Goal: Find contact information: Find contact information

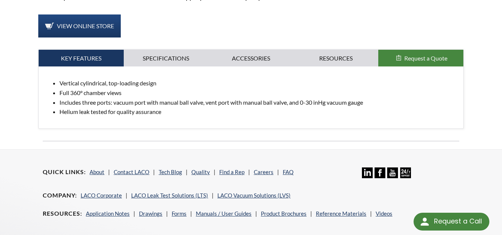
scroll to position [297, 0]
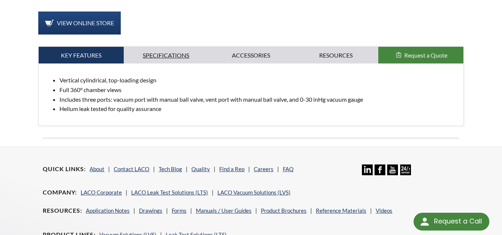
click at [173, 47] on link "Specifications" at bounding box center [166, 55] width 85 height 17
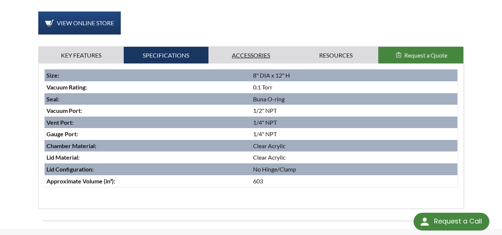
click at [247, 48] on link "Accessories" at bounding box center [251, 55] width 85 height 17
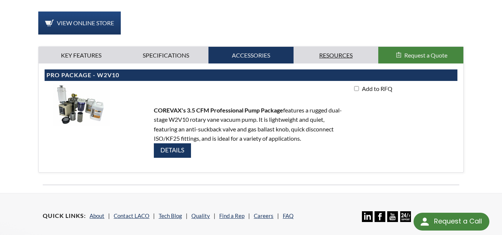
click at [338, 47] on link "Resources" at bounding box center [336, 55] width 85 height 17
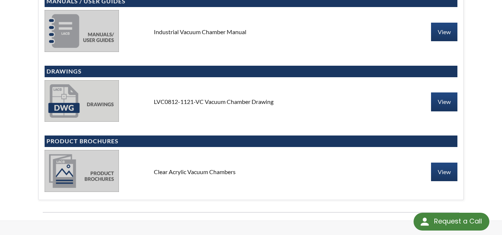
scroll to position [372, 0]
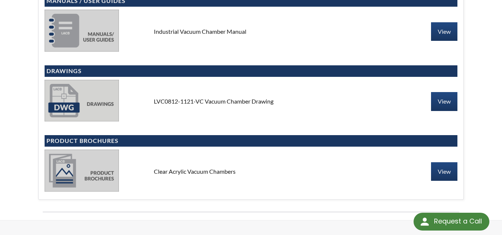
click at [64, 98] on img at bounding box center [82, 101] width 74 height 42
click at [444, 98] on link "View" at bounding box center [444, 101] width 26 height 19
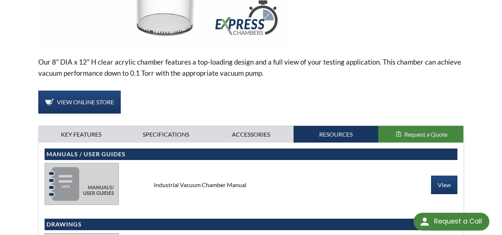
scroll to position [223, 0]
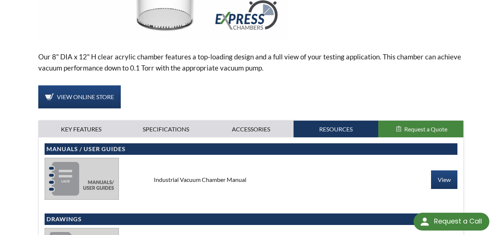
click at [422, 126] on span "Request a Quote" at bounding box center [426, 129] width 43 height 7
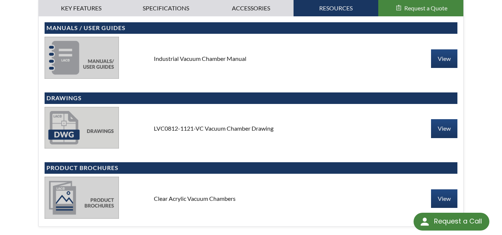
scroll to position [362, 0]
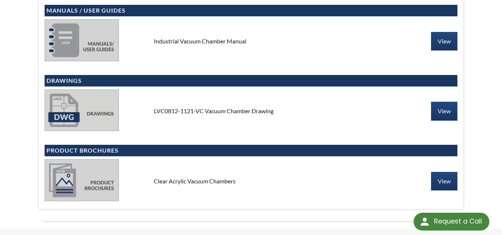
click at [461, 171] on div "Vertical cylindrical, top-loading design Full 360° chamber views Includes three…" at bounding box center [251, 104] width 425 height 210
click at [445, 172] on link "View" at bounding box center [444, 181] width 26 height 19
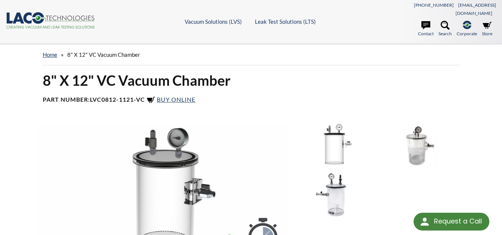
scroll to position [0, 0]
click at [187, 96] on span "Buy Online" at bounding box center [176, 99] width 39 height 7
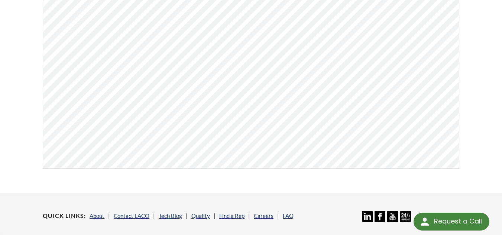
scroll to position [149, 0]
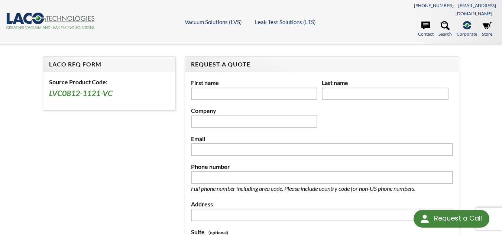
select select "Widget de traducción de idiomas"
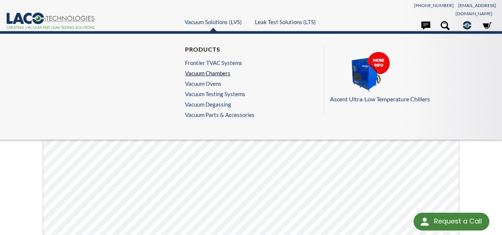
click at [211, 71] on link "Vacuum Chambers" at bounding box center [218, 73] width 66 height 7
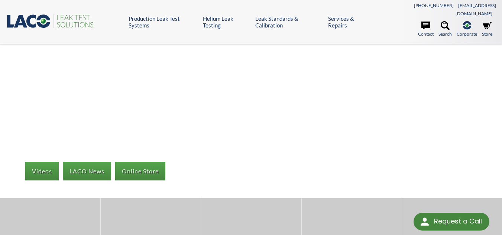
select select "Widget de traducción de idiomas"
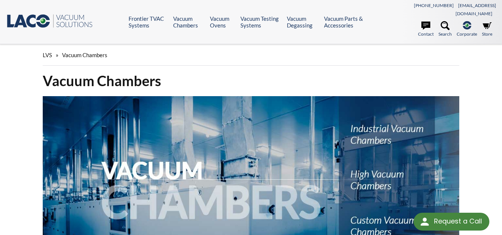
select select "Widget de traducción de idiomas"
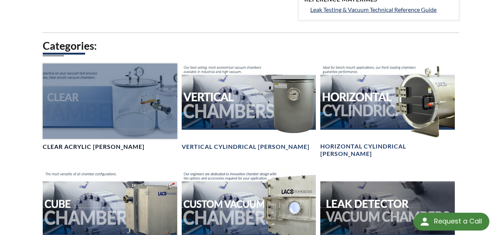
scroll to position [409, 0]
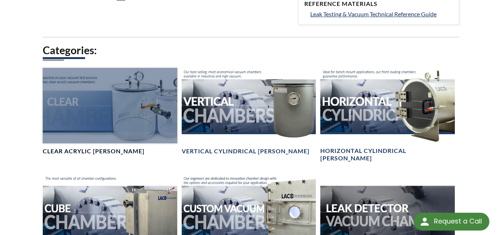
click at [142, 96] on div at bounding box center [110, 105] width 135 height 75
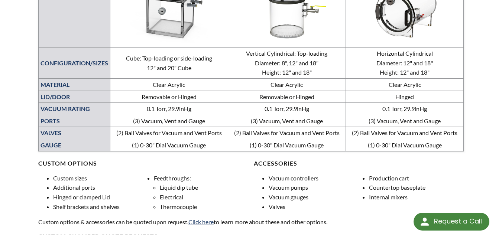
scroll to position [446, 0]
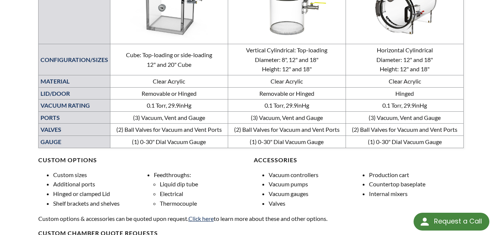
click at [287, 16] on img at bounding box center [287, 8] width 114 height 64
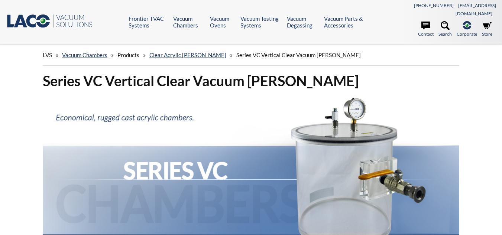
select select "Widget de traducción de idiomas"
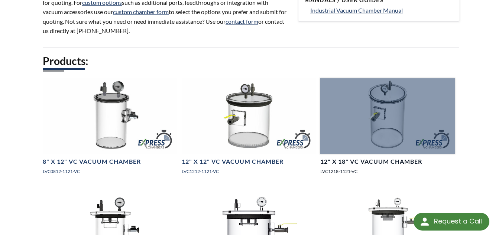
scroll to position [409, 0]
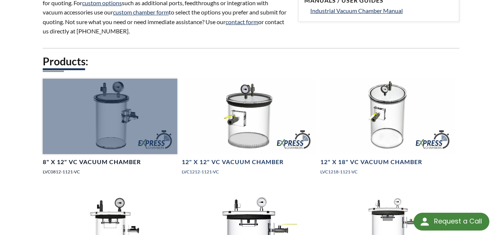
click at [111, 130] on div at bounding box center [110, 116] width 135 height 75
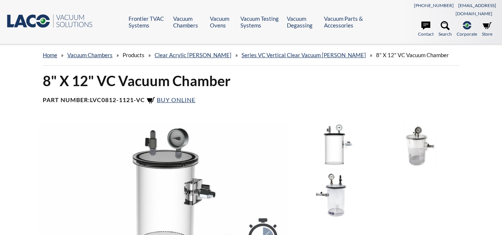
select select "Widget de traducción de idiomas"
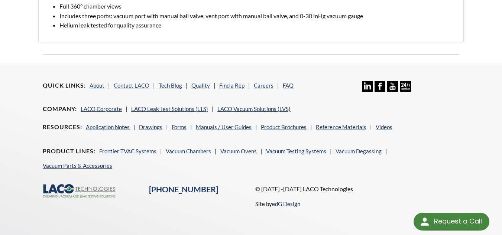
scroll to position [386, 0]
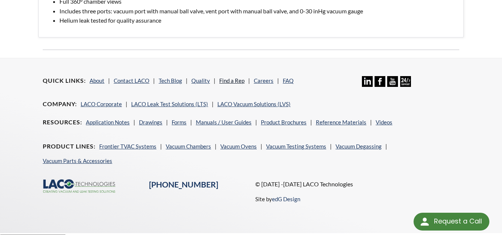
click at [231, 77] on link "Find a Rep" at bounding box center [231, 80] width 25 height 7
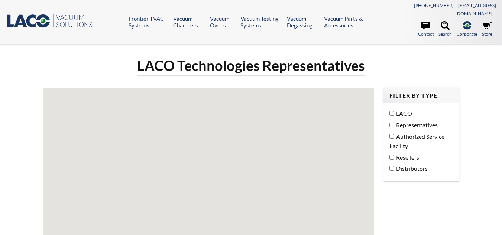
select select "Widget de traducción de idiomas"
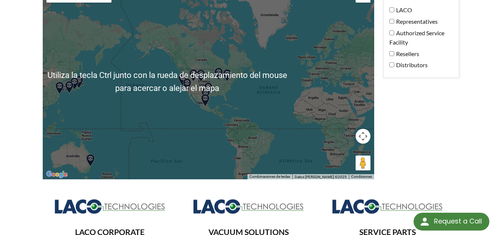
scroll to position [112, 0]
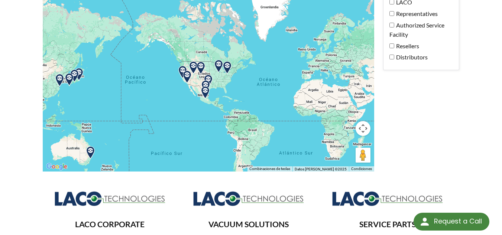
click at [207, 108] on div at bounding box center [209, 74] width 332 height 196
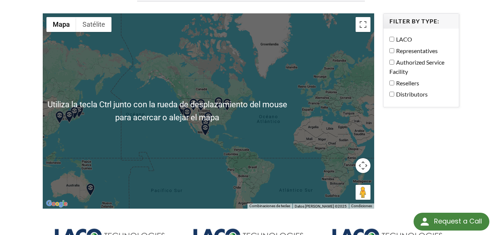
scroll to position [149, 0]
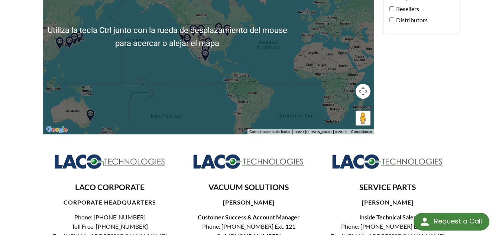
click at [158, 110] on div at bounding box center [209, 37] width 332 height 196
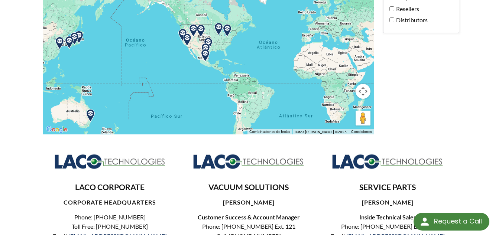
click at [362, 89] on button "Controles de visualización del mapa" at bounding box center [363, 91] width 15 height 15
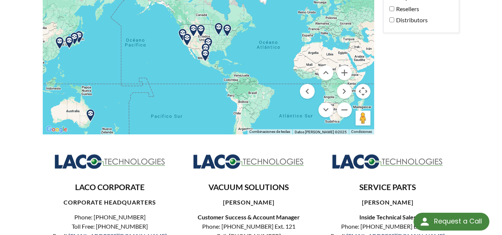
click at [249, 98] on div at bounding box center [209, 37] width 332 height 196
click at [234, 89] on div at bounding box center [209, 37] width 332 height 196
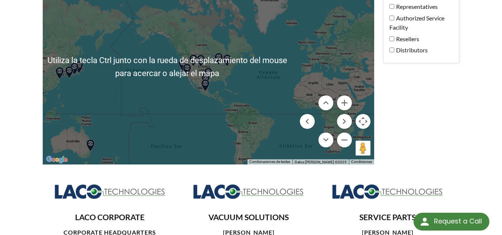
scroll to position [74, 0]
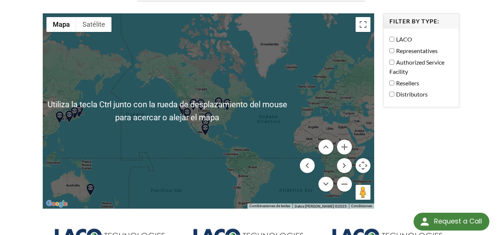
click at [176, 90] on div at bounding box center [209, 111] width 332 height 196
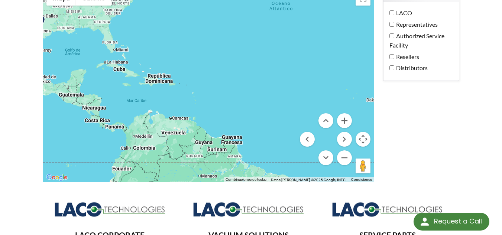
scroll to position [104, 0]
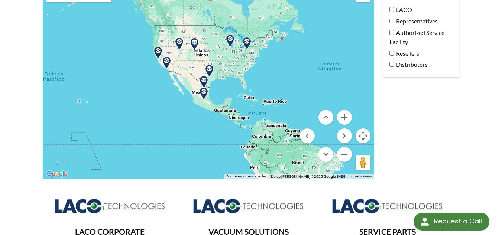
click at [202, 87] on img at bounding box center [203, 93] width 13 height 13
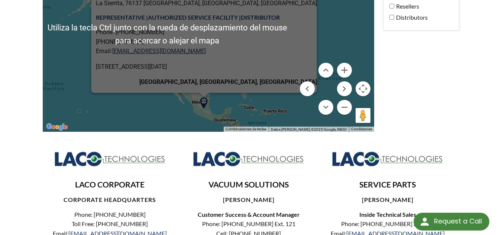
scroll to position [141, 0]
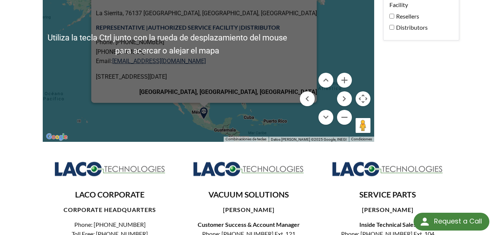
click at [151, 113] on div "ROCOR INGENIERIA SA de CV [GEOGRAPHIC_DATA] [PERSON_NAME][GEOGRAPHIC_DATA], Qro…" at bounding box center [209, 44] width 332 height 196
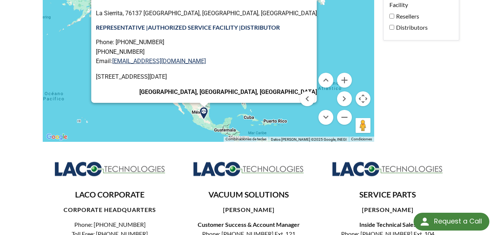
click at [399, 94] on div "LACO Technologies Representatives ← Mover a la izquierda → Mover a la derecha ↑…" at bounding box center [251, 167] width 426 height 504
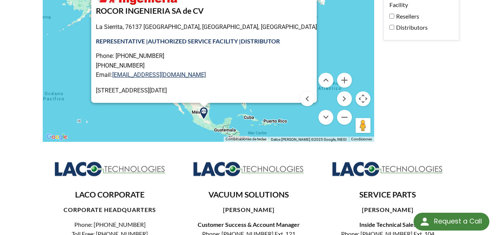
scroll to position [0, 0]
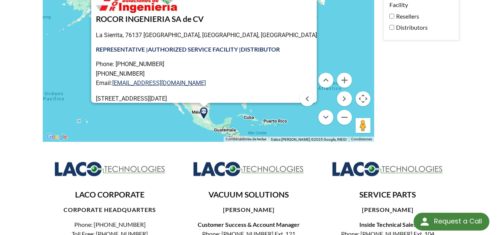
click at [80, 43] on div "ROCOR INGENIERIA SA de CV [GEOGRAPHIC_DATA] [PERSON_NAME][GEOGRAPHIC_DATA], Qro…" at bounding box center [209, 44] width 332 height 196
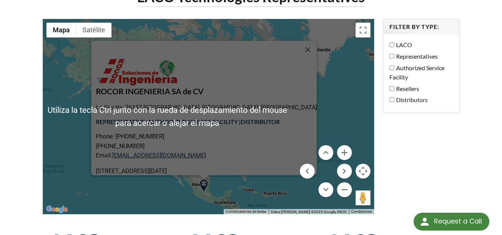
scroll to position [74, 0]
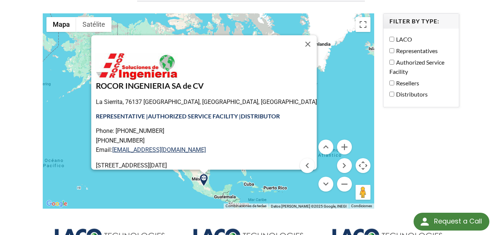
click at [284, 173] on div "ROCOR INGENIERIA SA de CV [GEOGRAPHIC_DATA] [PERSON_NAME][GEOGRAPHIC_DATA], Qro…" at bounding box center [209, 111] width 332 height 196
click at [299, 35] on button "Cerrar" at bounding box center [308, 44] width 18 height 18
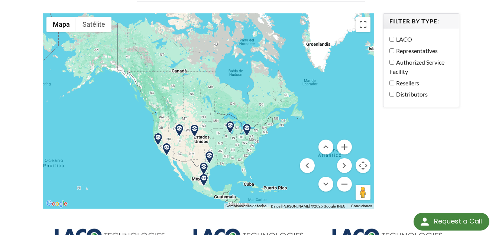
click at [203, 163] on img at bounding box center [203, 169] width 13 height 13
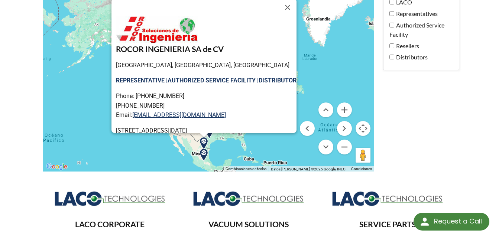
scroll to position [28, 0]
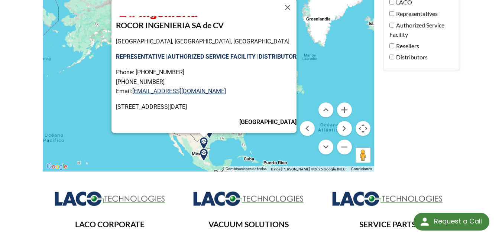
click at [226, 142] on div "ROCOR INGENIERIA SA de CV Monterrey, Nuevo Leon, Mexico REPRESENTATIVE | AUTHOR…" at bounding box center [209, 74] width 332 height 196
click at [182, 149] on div "ROCOR INGENIERIA SA de CV Monterrey, Nuevo Leon, Mexico REPRESENTATIVE | AUTHOR…" at bounding box center [209, 74] width 332 height 196
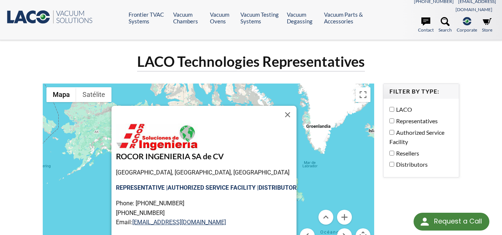
scroll to position [0, 0]
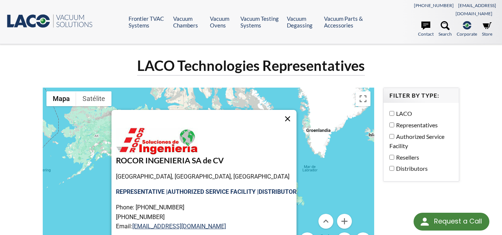
click at [292, 110] on button "Cerrar" at bounding box center [288, 119] width 18 height 18
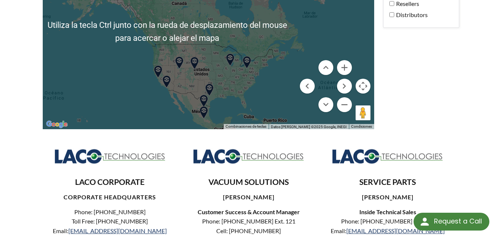
scroll to position [149, 0]
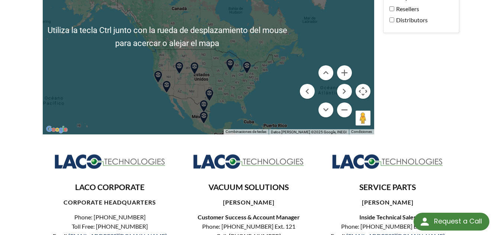
click at [221, 109] on div "Para navegar, presiona las teclas de flecha." at bounding box center [209, 37] width 332 height 196
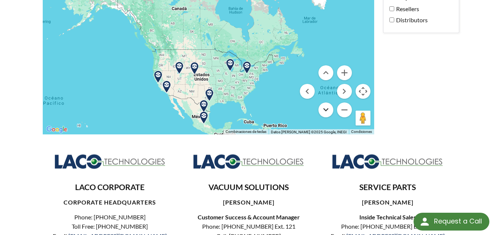
click at [325, 105] on button "Mover hacia abajo" at bounding box center [326, 110] width 15 height 15
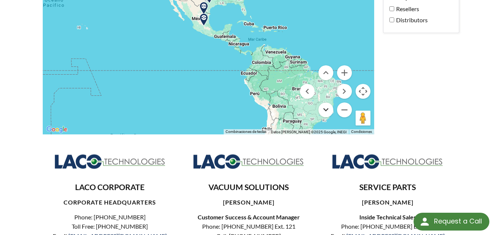
click at [325, 105] on button "Mover hacia abajo" at bounding box center [326, 110] width 15 height 15
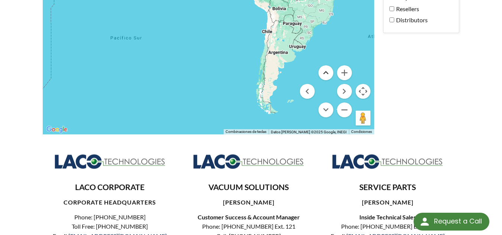
click at [324, 65] on button "Mover hacia arriba" at bounding box center [326, 72] width 15 height 15
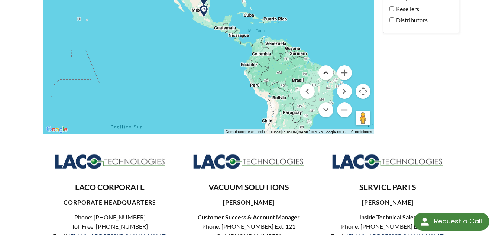
click at [324, 65] on button "Mover hacia arriba" at bounding box center [326, 72] width 15 height 15
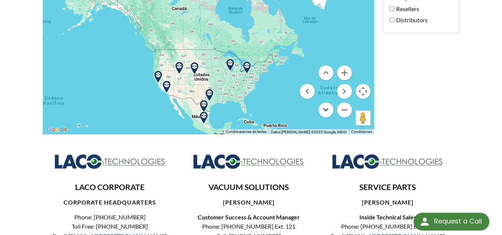
click at [325, 103] on button "Mover hacia abajo" at bounding box center [326, 110] width 15 height 15
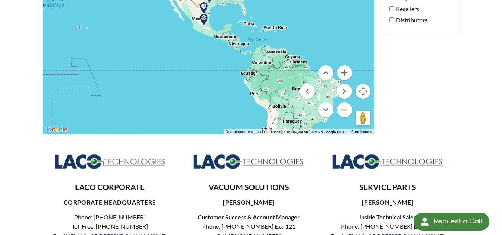
click at [205, 13] on img at bounding box center [203, 19] width 13 height 13
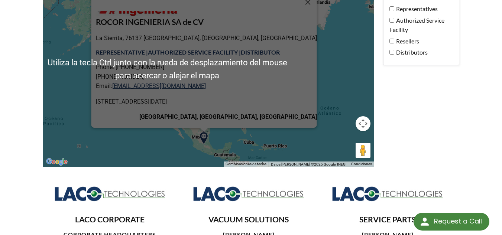
scroll to position [112, 0]
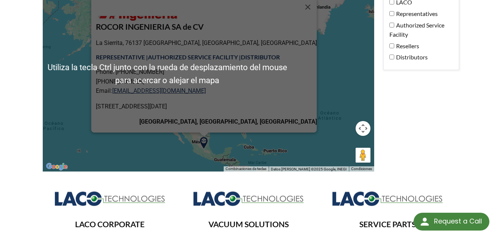
click at [348, 81] on div "ROCOR INGENIERIA SA de CV [GEOGRAPHIC_DATA] [PERSON_NAME][GEOGRAPHIC_DATA], Qro…" at bounding box center [209, 74] width 332 height 196
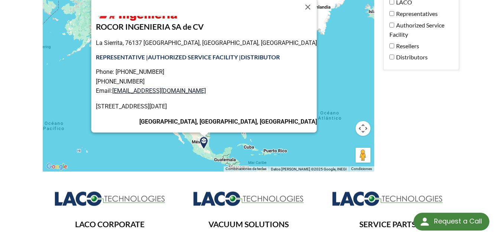
click at [151, 87] on link "[EMAIL_ADDRESS][DOMAIN_NAME]" at bounding box center [159, 90] width 94 height 7
click at [129, 132] on div "ROCOR INGENIERIA SA de CV [GEOGRAPHIC_DATA] [PERSON_NAME][GEOGRAPHIC_DATA], Qro…" at bounding box center [209, 74] width 332 height 196
click at [177, 87] on link "[EMAIL_ADDRESS][DOMAIN_NAME]" at bounding box center [159, 90] width 94 height 7
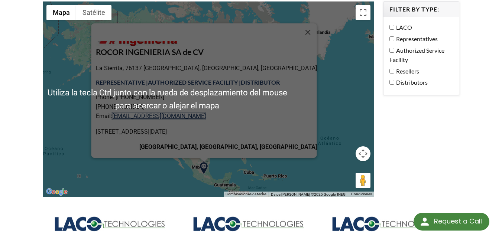
scroll to position [74, 0]
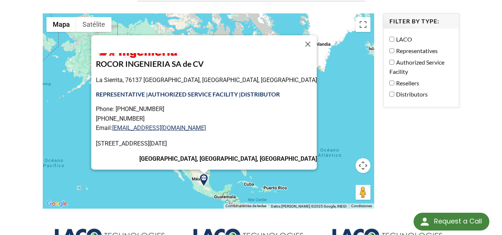
click at [329, 107] on div "ROCOR INGENIERIA SA de CV [GEOGRAPHIC_DATA] [PERSON_NAME][GEOGRAPHIC_DATA], Qro…" at bounding box center [209, 111] width 332 height 196
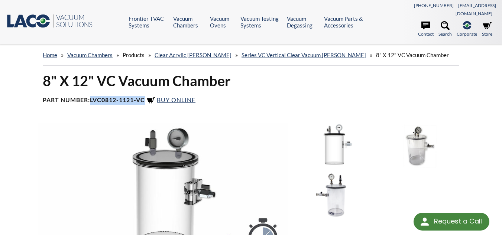
drag, startPoint x: 92, startPoint y: 92, endPoint x: 147, endPoint y: 89, distance: 54.4
click at [145, 96] on b "LVC0812-1121-VC" at bounding box center [117, 99] width 55 height 7
copy b "LVC0812-1121-VC"
click at [185, 52] on link "Clear Acrylic [PERSON_NAME]" at bounding box center [193, 55] width 77 height 7
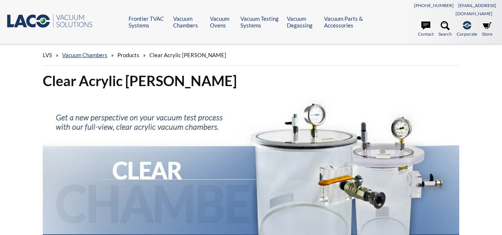
select select "Widget de traducción de idiomas"
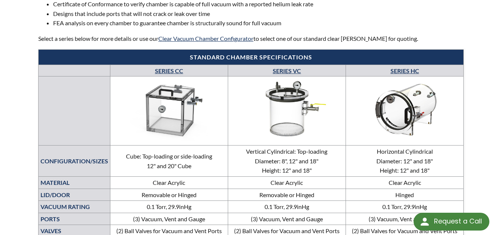
scroll to position [335, 0]
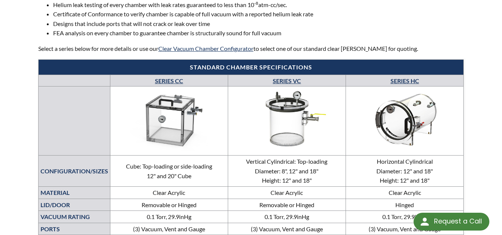
click at [289, 77] on link "SERIES VC" at bounding box center [287, 80] width 28 height 7
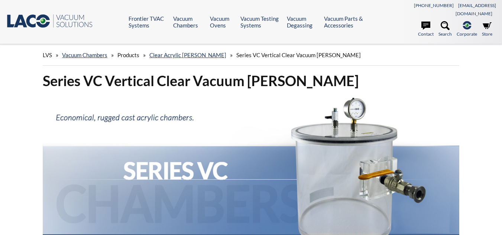
select select "Widget de traducción de idiomas"
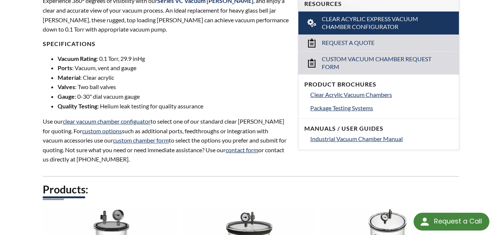
scroll to position [372, 0]
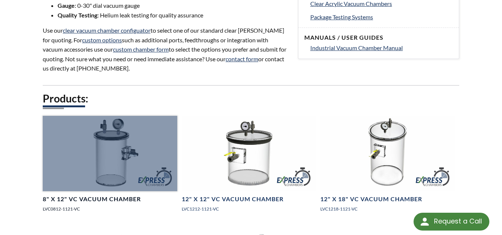
click at [118, 164] on div at bounding box center [110, 153] width 135 height 75
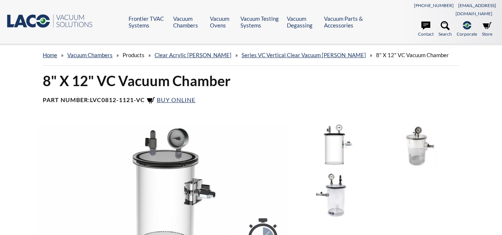
select select "Widget de traducción de idiomas"
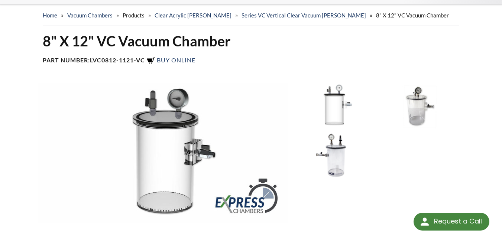
scroll to position [37, 0]
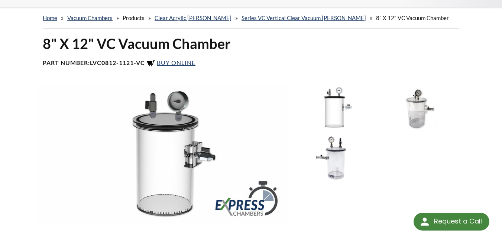
drag, startPoint x: 90, startPoint y: 53, endPoint x: 148, endPoint y: 52, distance: 57.3
click at [148, 59] on h4 "Part Number: LVC0812-1121-VC Buy Online" at bounding box center [251, 63] width 417 height 9
copy h4 "LVC0812-1121-VC"
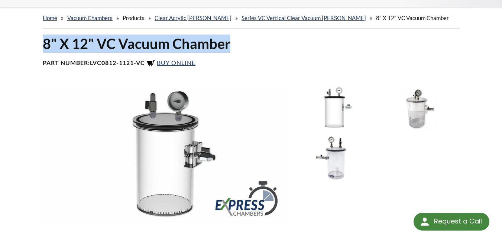
drag, startPoint x: 43, startPoint y: 33, endPoint x: 236, endPoint y: 33, distance: 192.6
click at [236, 35] on h1 "8" X 12" VC Vacuum Chamber" at bounding box center [251, 44] width 417 height 18
copy h1 "8" X 12" VC Vacuum Chamber"
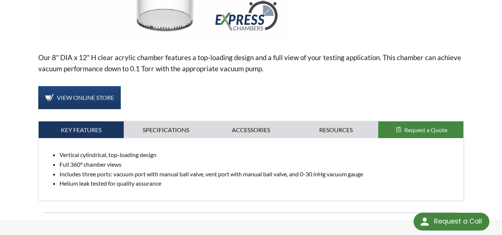
scroll to position [223, 0]
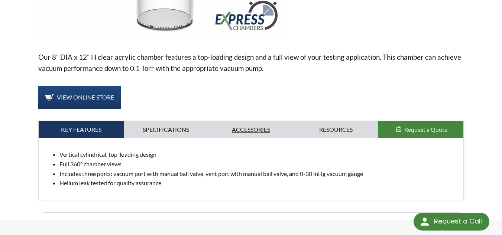
click at [250, 123] on link "Accessories" at bounding box center [251, 129] width 85 height 17
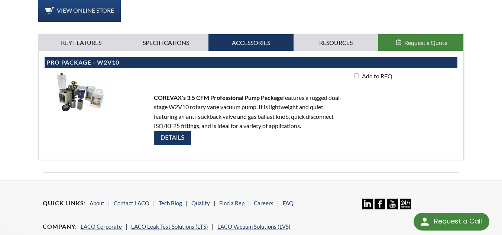
scroll to position [297, 0]
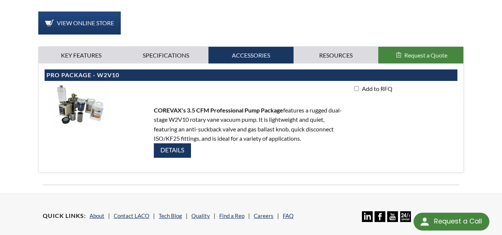
click at [154, 144] on img at bounding box center [172, 151] width 37 height 15
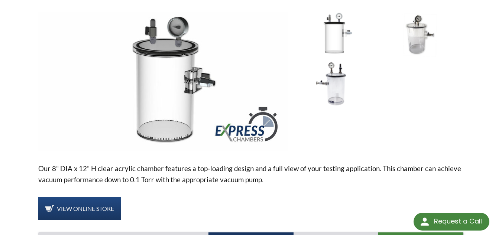
scroll to position [0, 0]
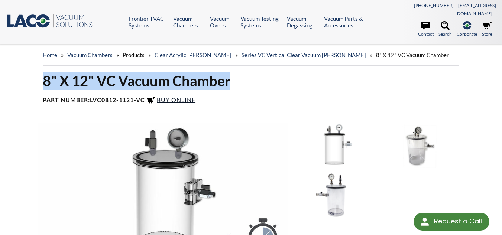
click at [183, 96] on span "Buy Online" at bounding box center [176, 99] width 39 height 7
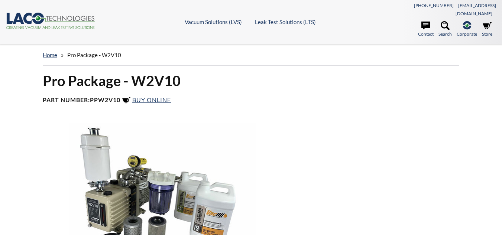
select select "Widget de traducción de idiomas"
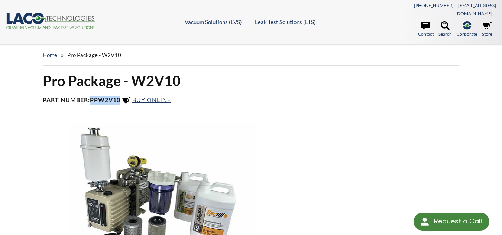
drag, startPoint x: 93, startPoint y: 91, endPoint x: 122, endPoint y: 91, distance: 29.0
click at [120, 96] on b "PPW2V10" at bounding box center [105, 99] width 30 height 7
copy b "PPW2V10"
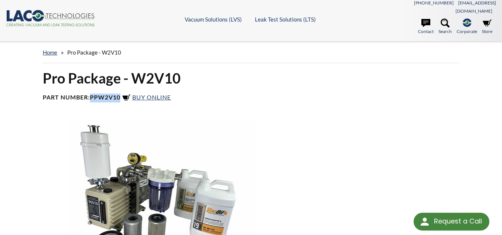
scroll to position [2, 0]
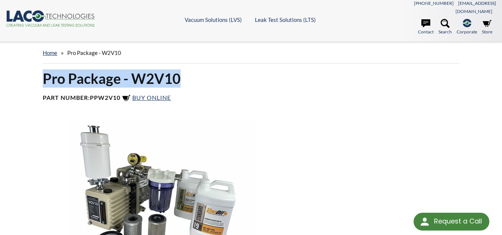
drag, startPoint x: 44, startPoint y: 67, endPoint x: 181, endPoint y: 69, distance: 137.6
click at [181, 70] on h1 "Pro Package - W2V10" at bounding box center [251, 79] width 417 height 18
copy h1 "Pro Package - W2V10"
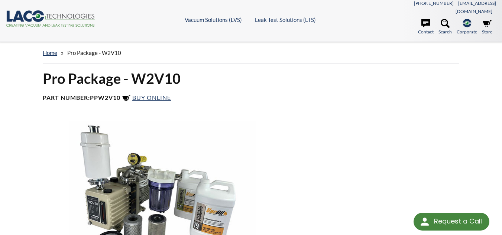
click at [334, 126] on div at bounding box center [379, 191] width 170 height 140
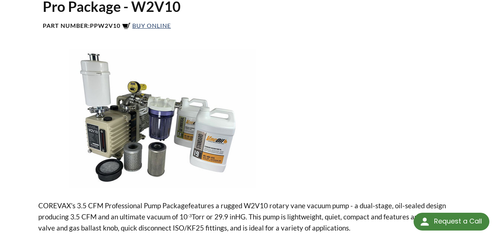
scroll to position [0, 0]
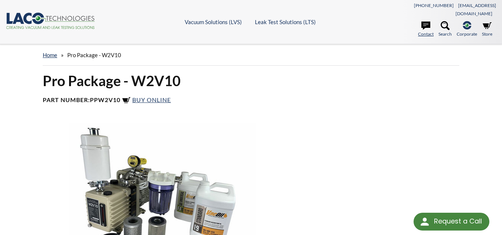
click at [427, 26] on link "Contact" at bounding box center [426, 29] width 16 height 16
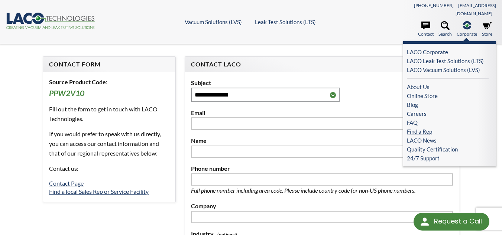
click at [427, 127] on link "Find a Rep" at bounding box center [448, 131] width 82 height 9
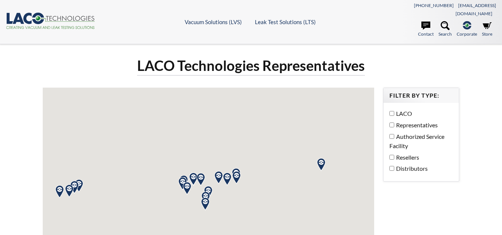
select select "Widget de traducción de idiomas"
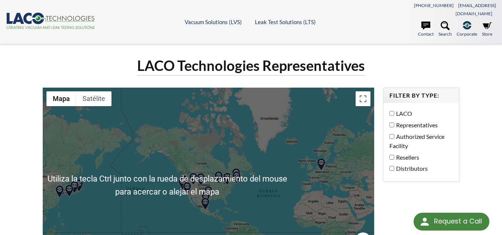
click at [242, 158] on div at bounding box center [209, 186] width 332 height 196
click at [263, 147] on div at bounding box center [209, 186] width 332 height 196
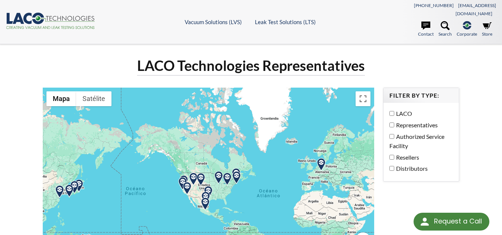
click at [263, 147] on div at bounding box center [209, 186] width 332 height 196
click at [206, 198] on img at bounding box center [205, 204] width 13 height 13
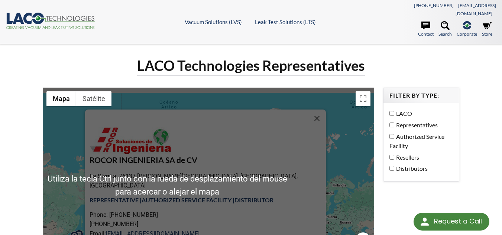
scroll to position [74, 0]
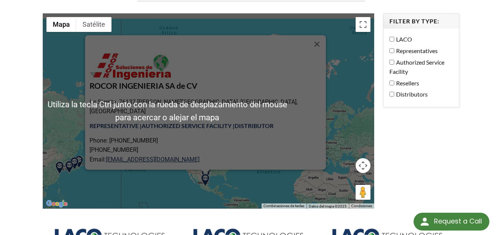
click at [157, 179] on div "ROCOR INGENIERIA SA de CV [GEOGRAPHIC_DATA] [PERSON_NAME][GEOGRAPHIC_DATA], Qro…" at bounding box center [209, 111] width 332 height 196
